Goal: Use online tool/utility: Utilize a website feature to perform a specific function

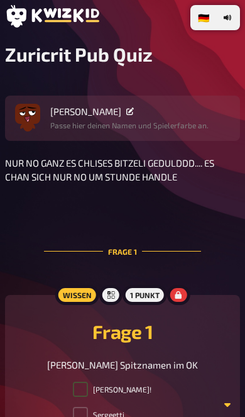
checkbox input "true"
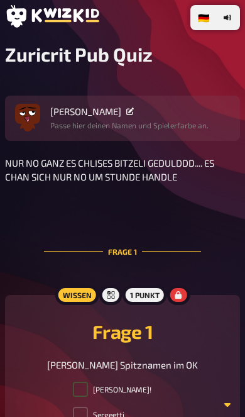
checkbox input "true"
radio input "true"
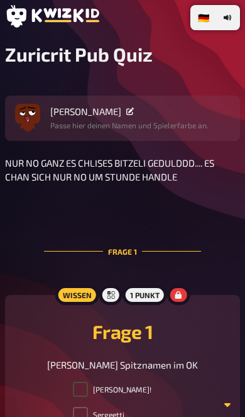
radio input "true"
checkbox input "true"
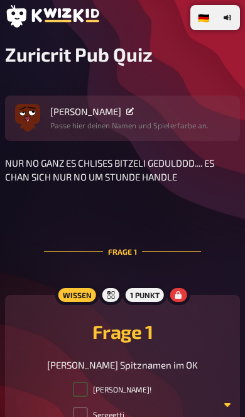
checkbox input "true"
type input "1260"
type input "120"
type input "23"
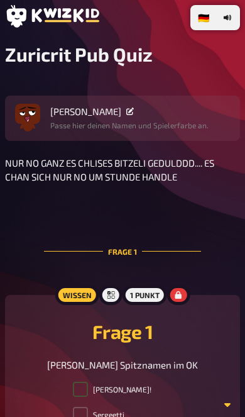
type input "83"
